Goal: Task Accomplishment & Management: Complete application form

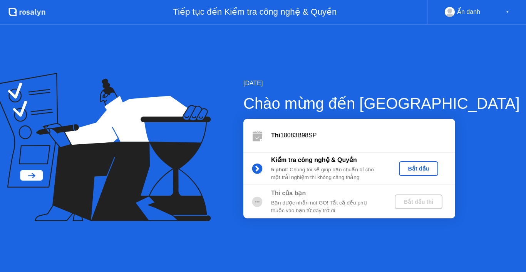
click at [419, 171] on div "Bắt đầu" at bounding box center [419, 168] width 34 height 6
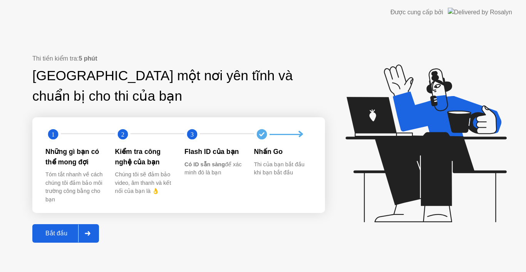
click at [63, 221] on div "Thi tiền kiểm tra: 5 phút Tìm một nơi yên tĩnh và chuẩn bị cho thi của bạn 1 2 …" at bounding box center [178, 148] width 293 height 188
click at [64, 229] on div "Bắt đầu" at bounding box center [57, 232] width 44 height 7
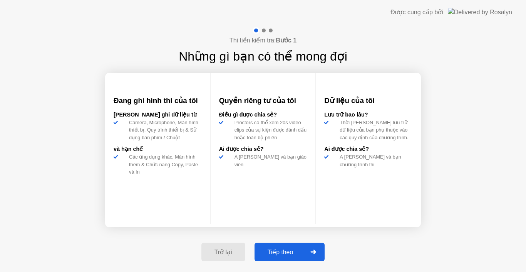
click at [286, 247] on button "Tiếp theo" at bounding box center [290, 251] width 71 height 18
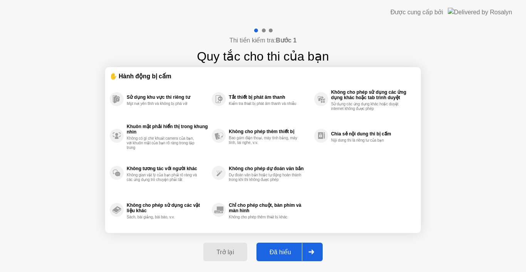
click at [287, 252] on div "Đã hiểu" at bounding box center [280, 251] width 43 height 7
select select "Available cameras"
select select "Available speakers"
select select "Available microphones"
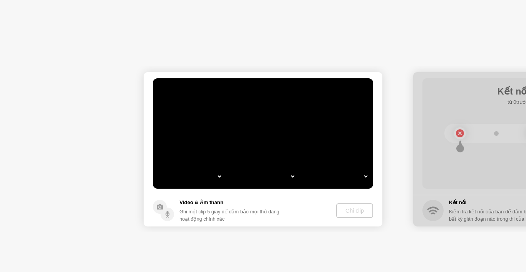
select select "**********"
select select "*******"
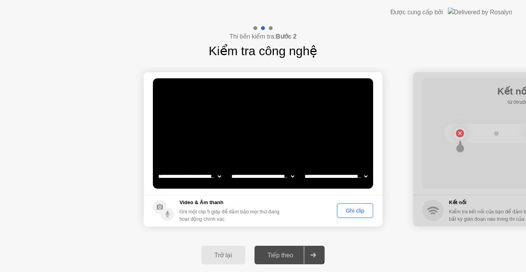
click at [349, 208] on div "Ghi clip" at bounding box center [355, 210] width 31 height 6
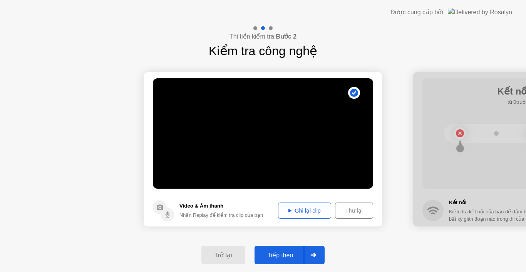
click at [284, 254] on div "Tiếp theo" at bounding box center [280, 254] width 47 height 7
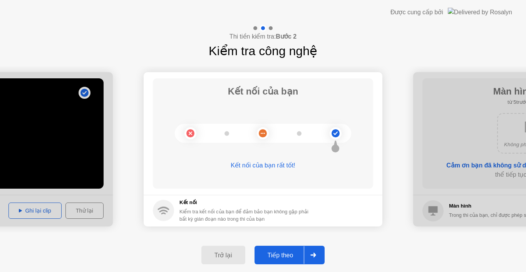
click at [281, 248] on button "Tiếp theo" at bounding box center [290, 254] width 71 height 18
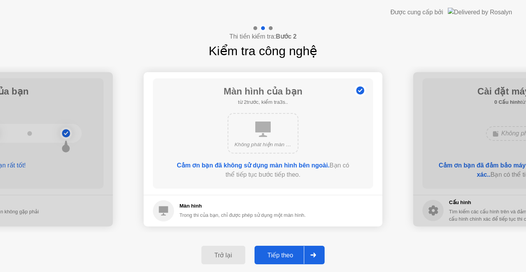
click at [283, 253] on div "Tiếp theo" at bounding box center [280, 254] width 47 height 7
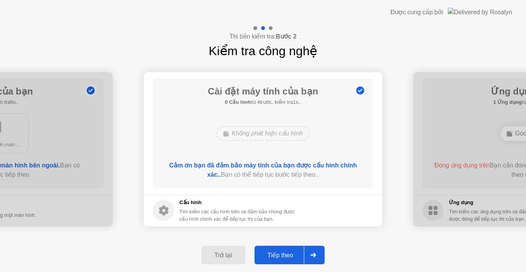
click at [292, 251] on div "Tiếp theo" at bounding box center [280, 254] width 47 height 7
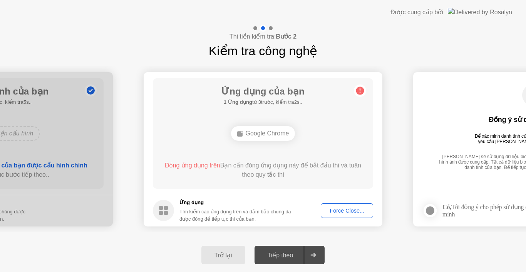
click at [329, 209] on div "Force Close..." at bounding box center [347, 210] width 47 height 6
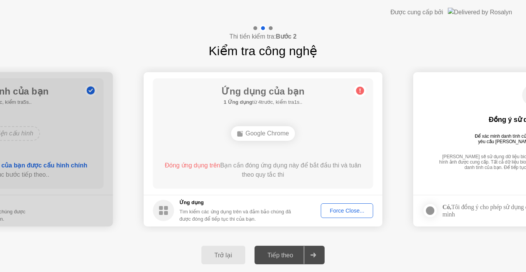
click at [343, 208] on div "Force Close..." at bounding box center [347, 210] width 47 height 6
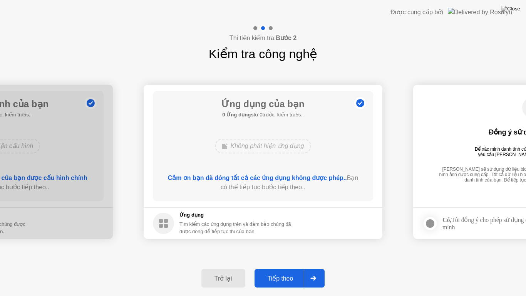
click at [284, 271] on div "Tiếp theo" at bounding box center [280, 278] width 47 height 7
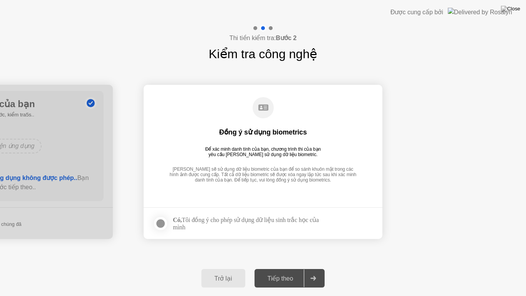
click at [163, 224] on div at bounding box center [160, 223] width 9 height 9
click at [289, 271] on div "Tiếp theo" at bounding box center [280, 278] width 47 height 7
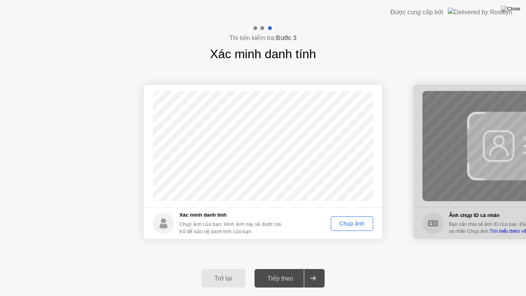
click at [358, 222] on div "Chụp ảnh" at bounding box center [352, 223] width 37 height 6
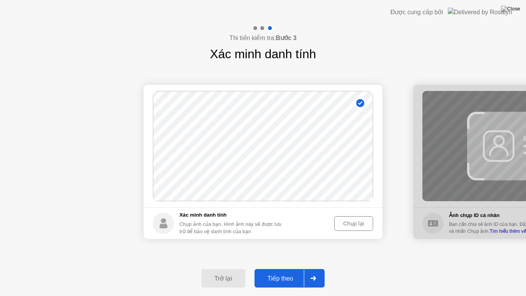
click at [279, 271] on button "Tiếp theo" at bounding box center [290, 278] width 71 height 18
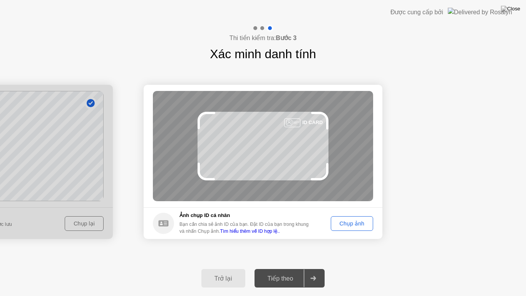
click at [351, 223] on div "Chụp ảnh" at bounding box center [352, 223] width 37 height 6
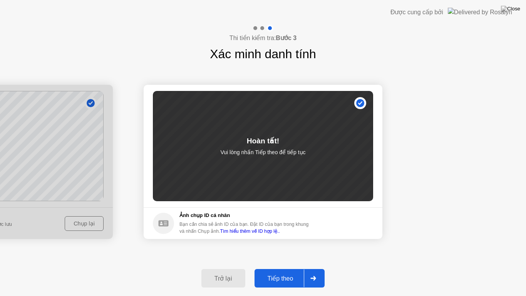
click at [268, 271] on div "Tiếp theo" at bounding box center [280, 278] width 47 height 7
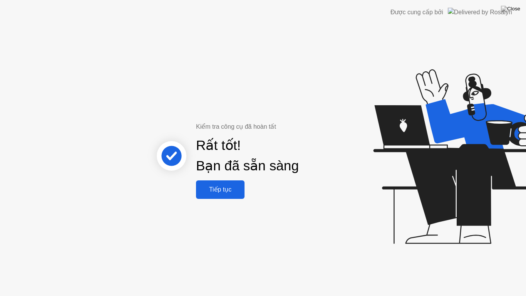
click at [227, 186] on div "Tiếp tục" at bounding box center [220, 189] width 44 height 7
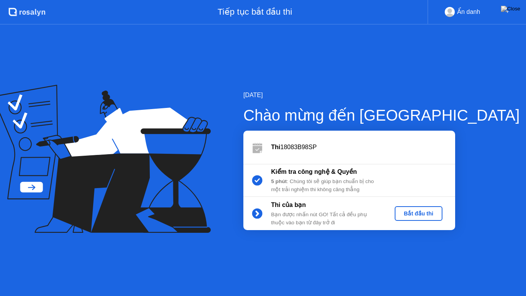
click at [423, 210] on div "Bắt đầu thi" at bounding box center [419, 213] width 42 height 6
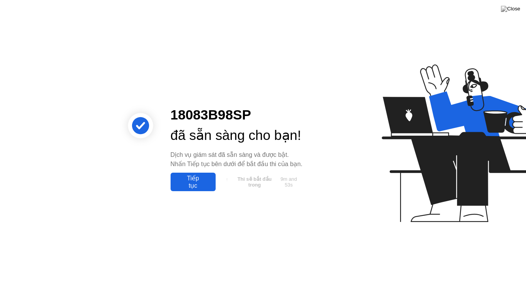
click at [203, 189] on div "Tiếp tục" at bounding box center [193, 182] width 40 height 15
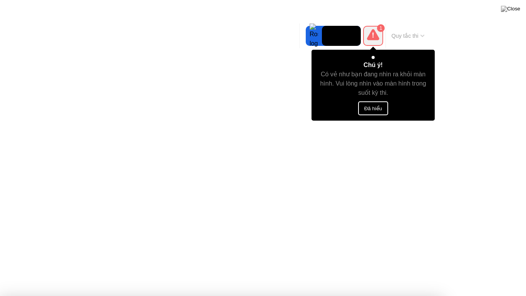
click at [374, 109] on button "Đã hiểu" at bounding box center [373, 108] width 30 height 14
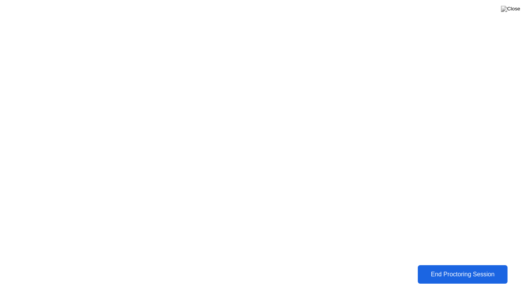
click at [423, 271] on div "End Proctoring Session" at bounding box center [462, 274] width 85 height 7
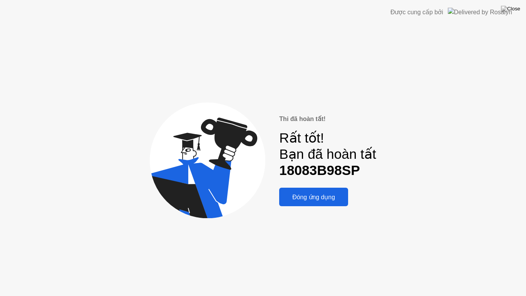
click at [311, 195] on div "Đóng ứng dụng" at bounding box center [314, 196] width 64 height 7
